Goal: Task Accomplishment & Management: Manage account settings

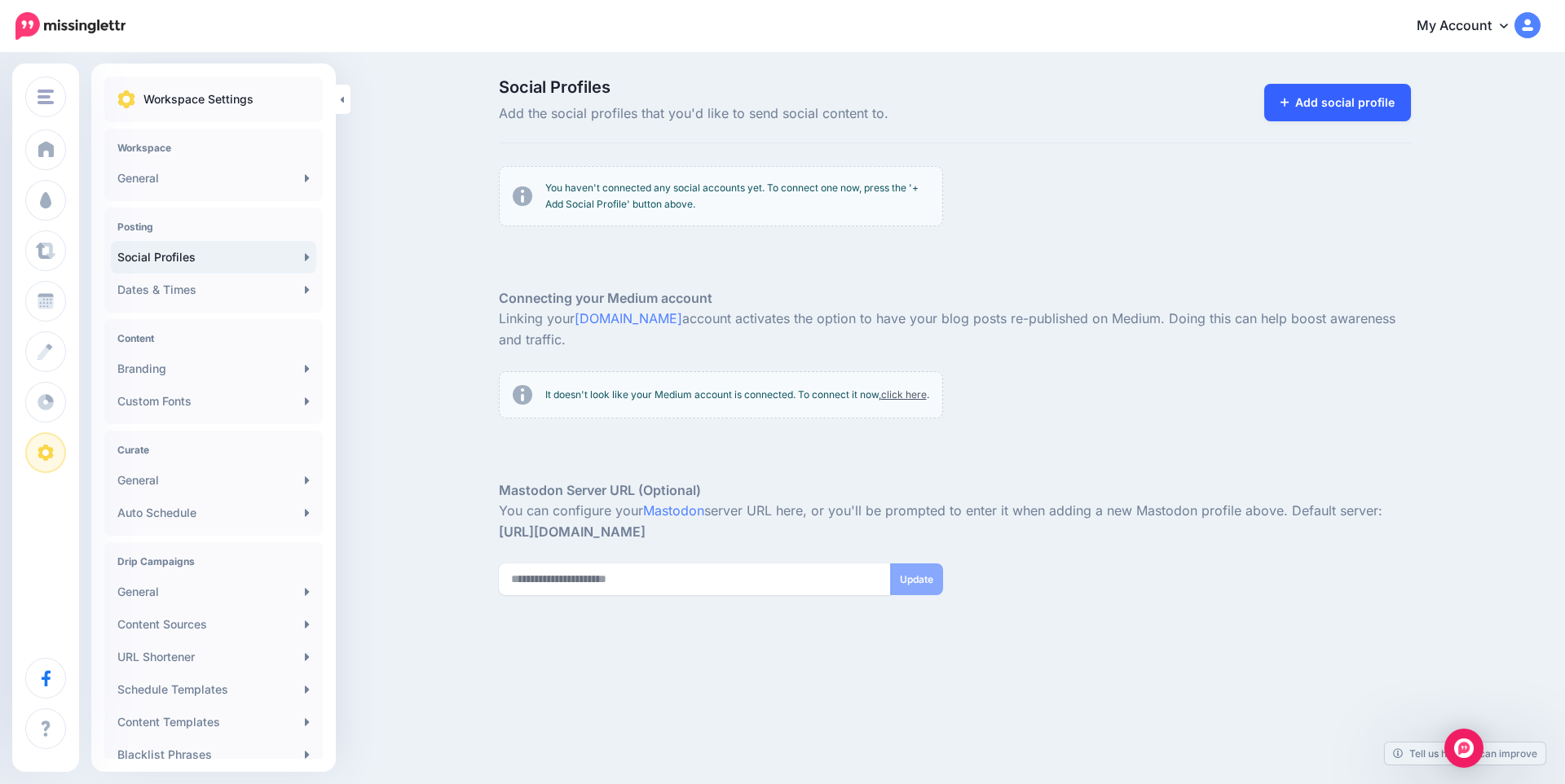
click at [1343, 100] on link "Add social profile" at bounding box center [1337, 103] width 148 height 38
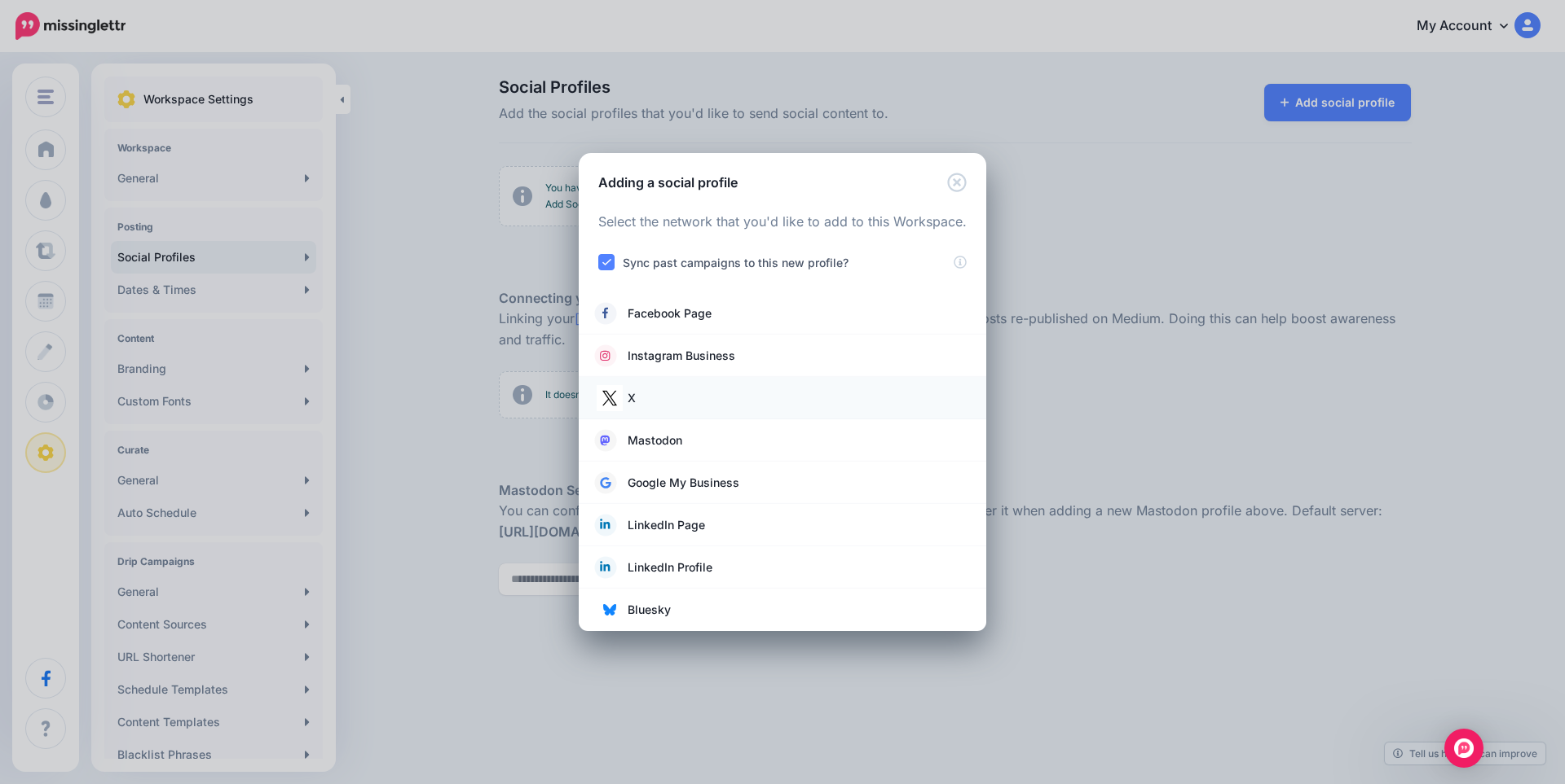
click at [623, 396] on span at bounding box center [609, 398] width 29 height 23
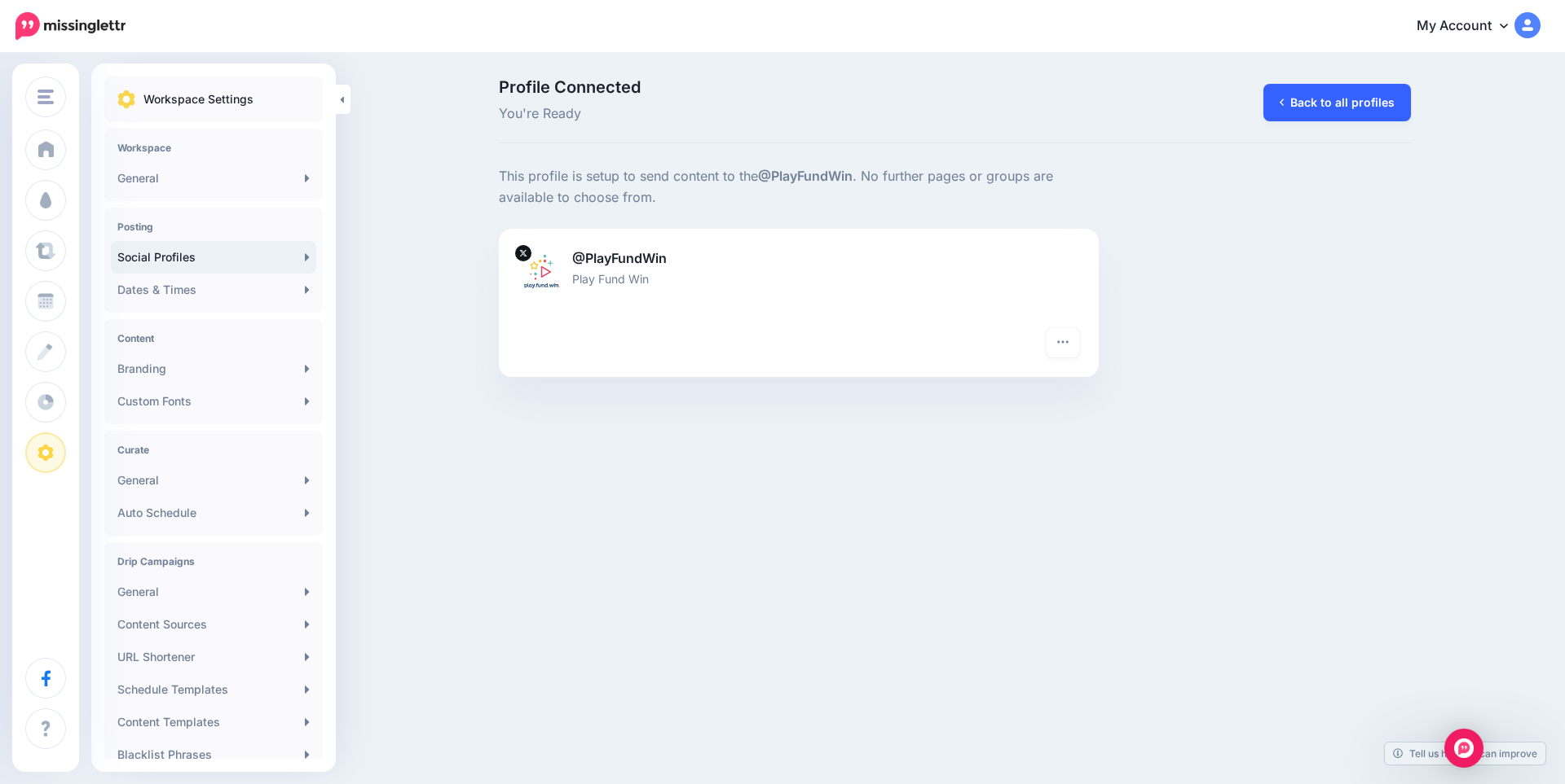
click at [1315, 100] on link "Back to all profiles" at bounding box center [1337, 103] width 148 height 38
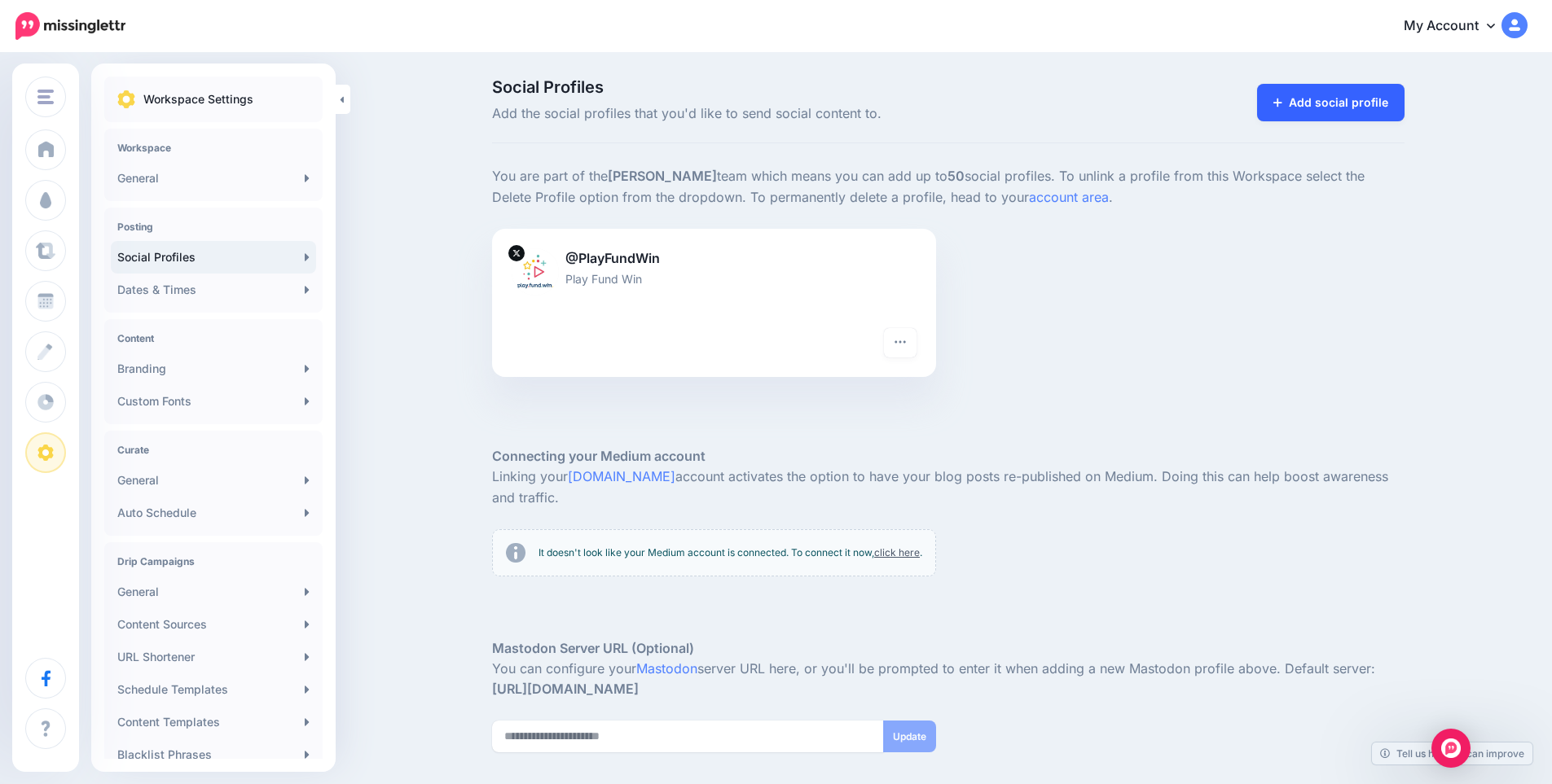
click at [1303, 110] on link "Add social profile" at bounding box center [1331, 103] width 148 height 38
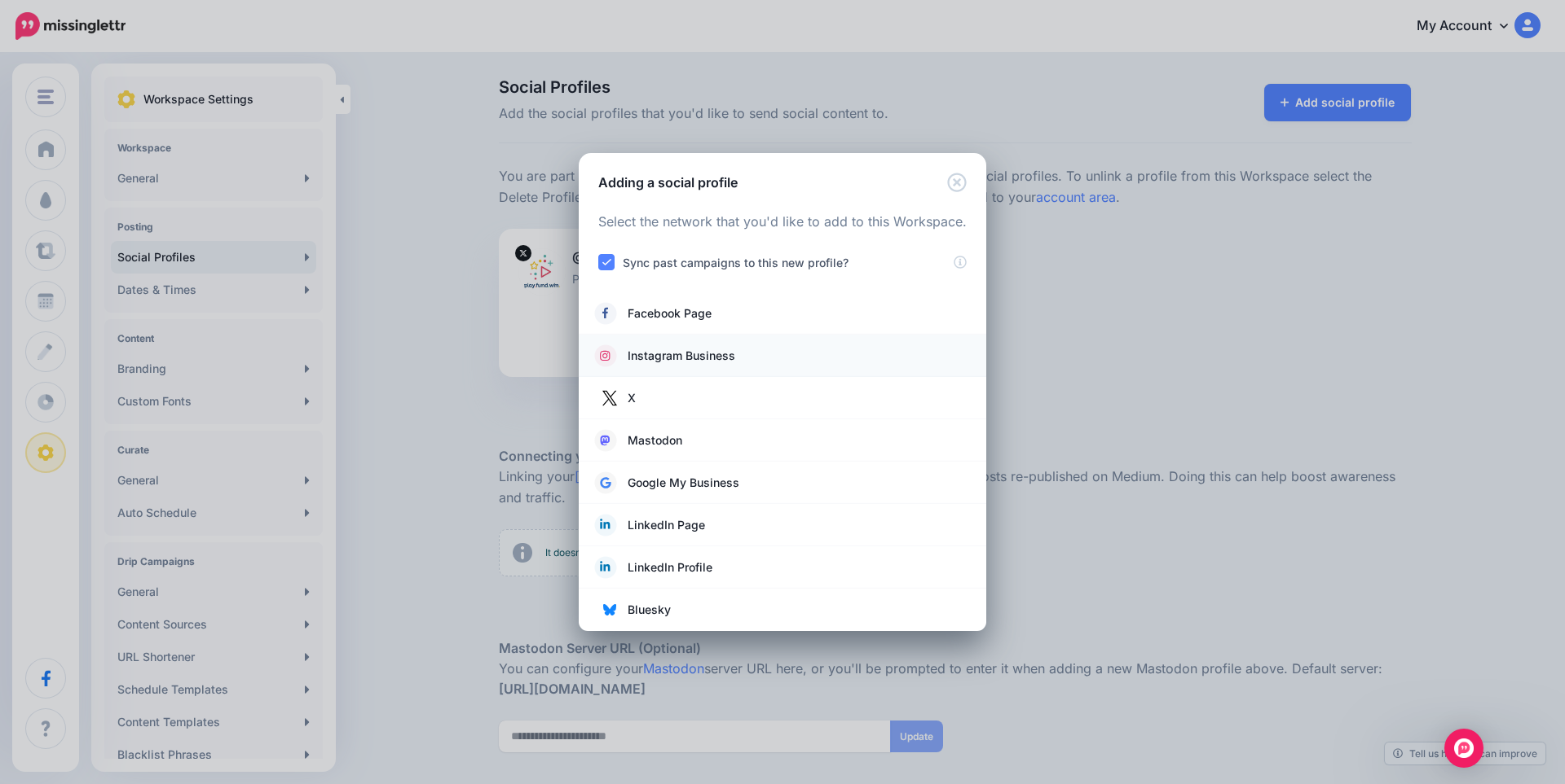
click at [701, 354] on span "Instagram Business" at bounding box center [682, 356] width 108 height 20
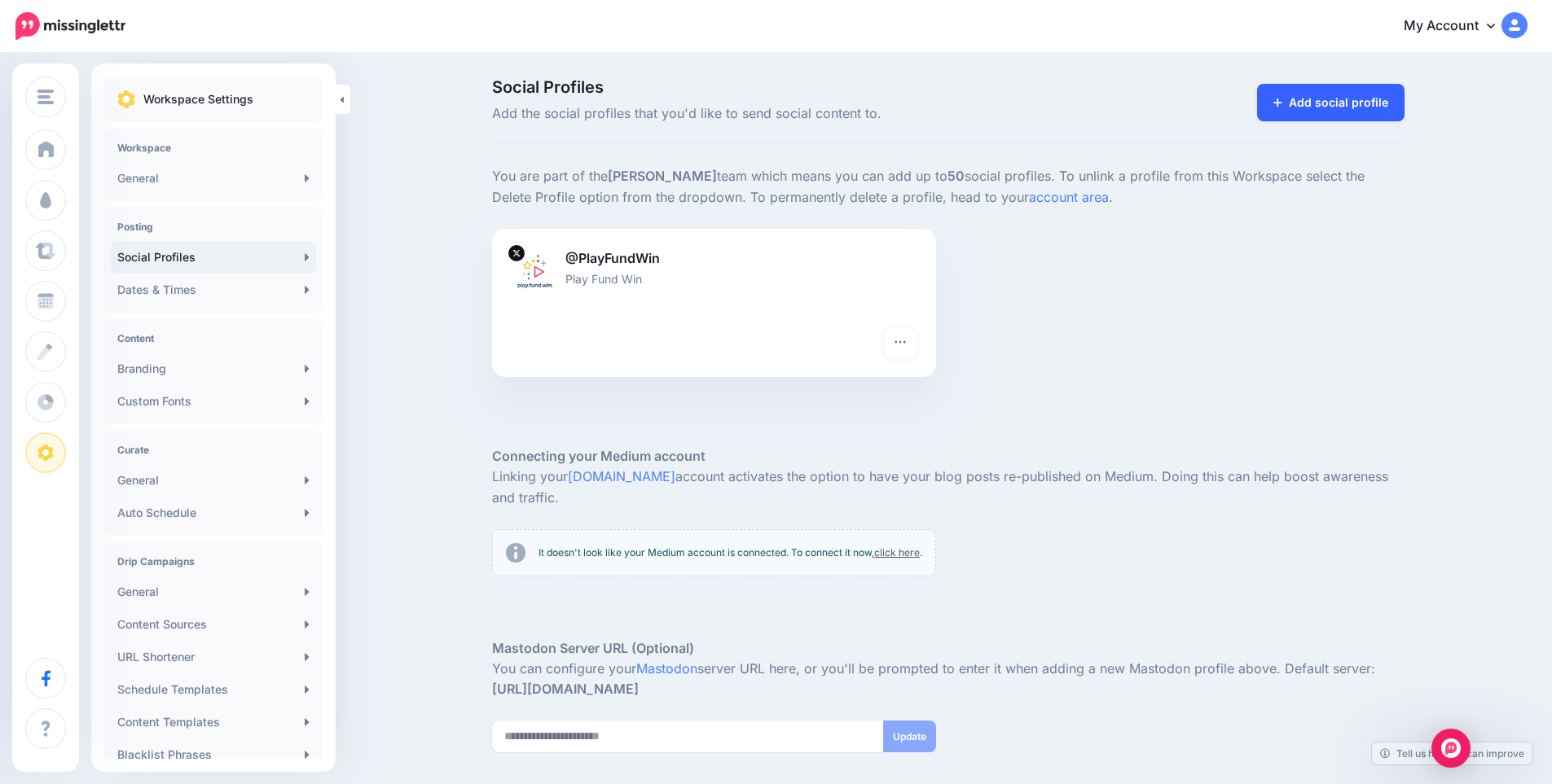
click at [1327, 121] on link "Add social profile" at bounding box center [1331, 103] width 148 height 38
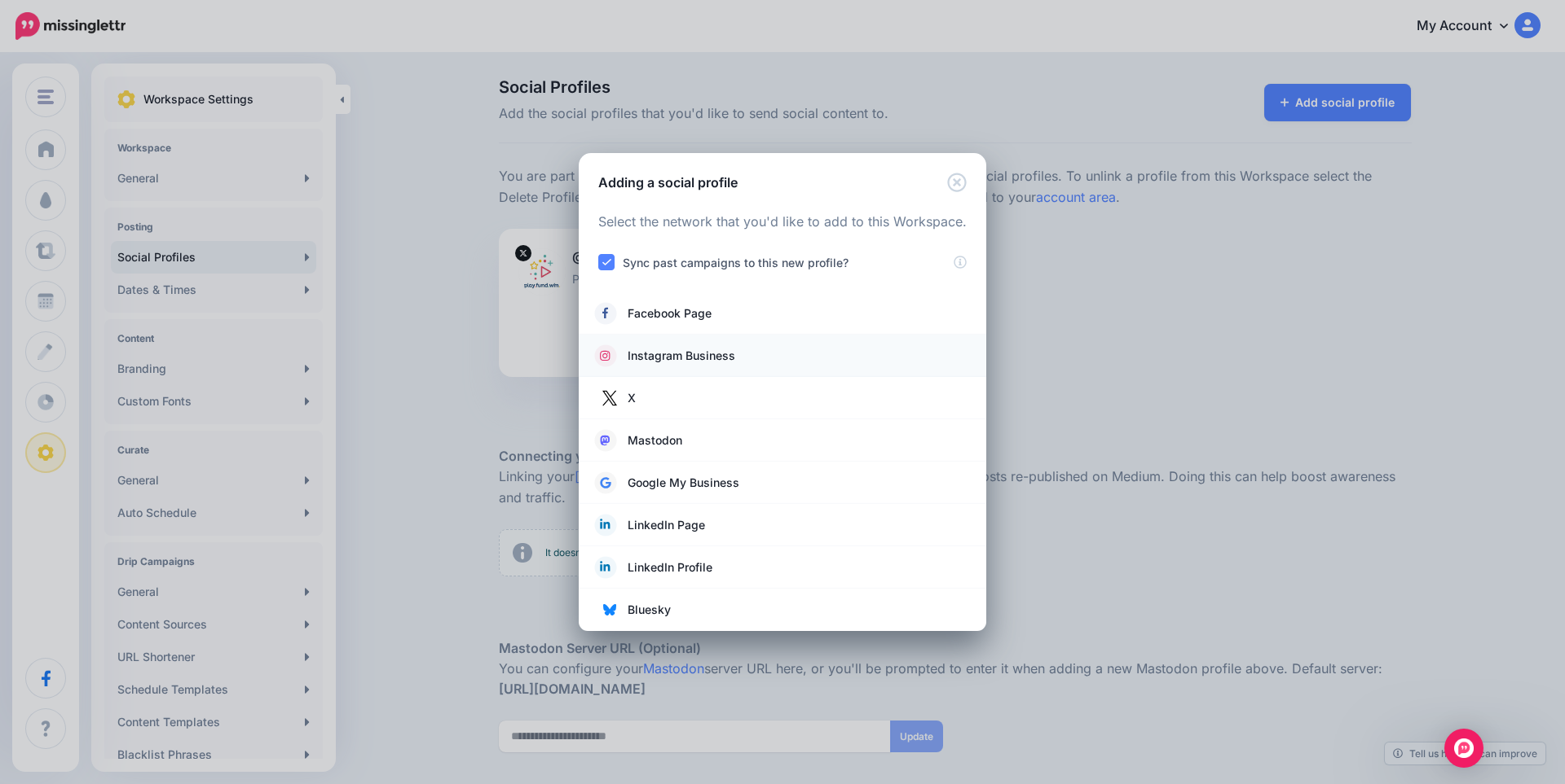
click at [680, 353] on span "Instagram Business" at bounding box center [682, 356] width 108 height 20
